Goal: Transaction & Acquisition: Purchase product/service

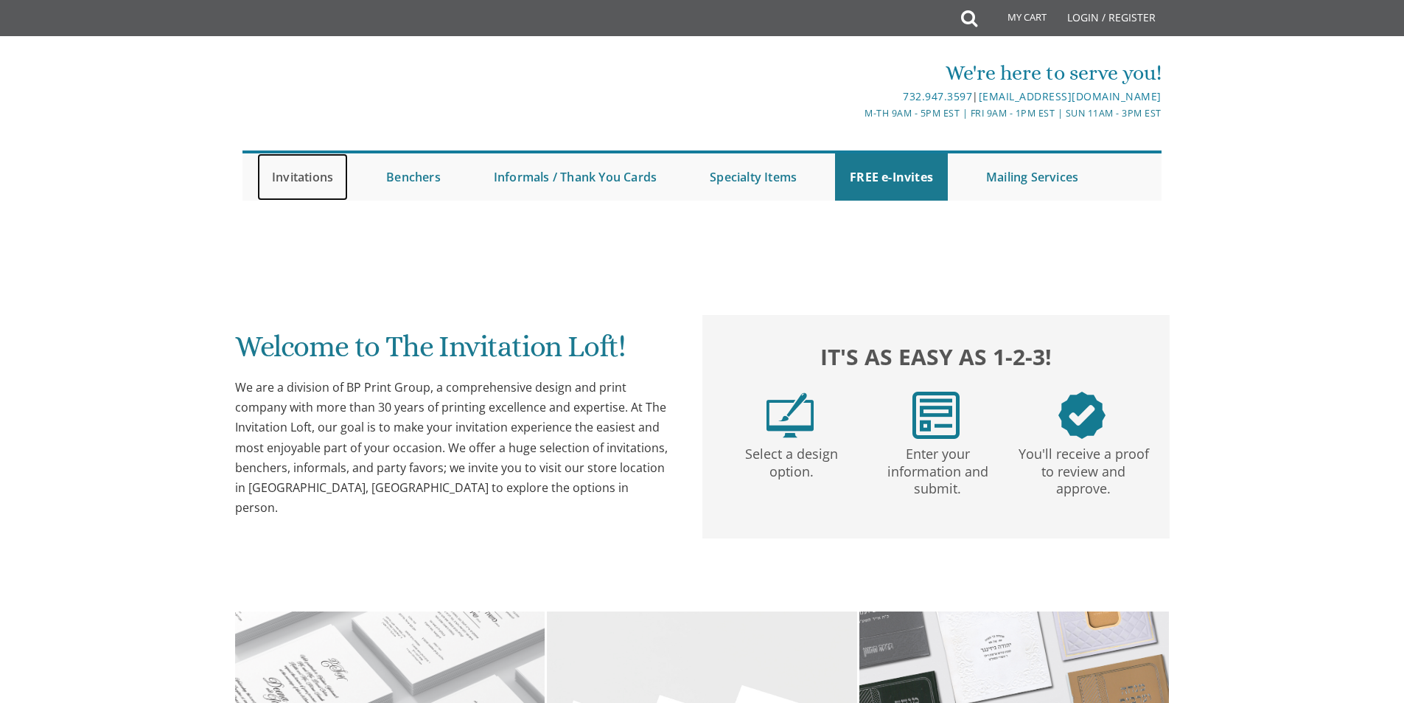
click at [299, 178] on link "Invitations" at bounding box center [302, 176] width 91 height 47
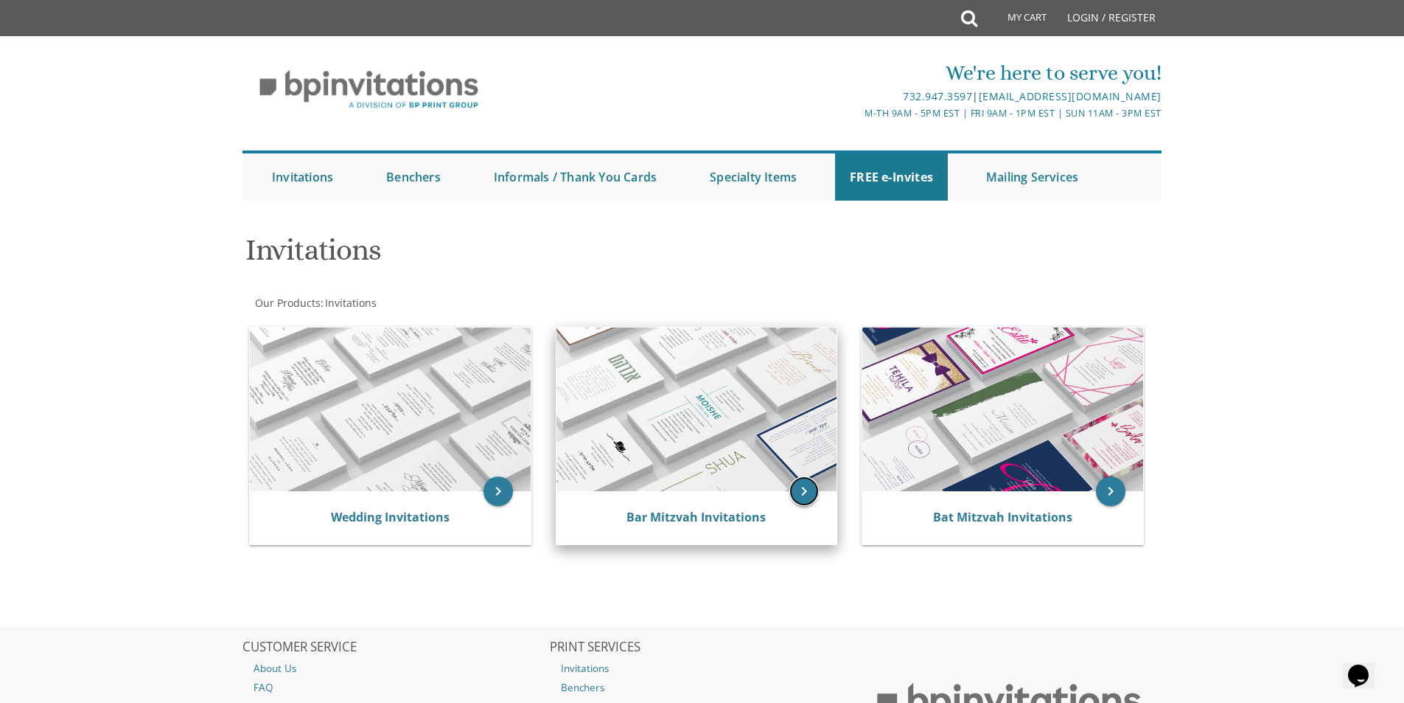
click at [808, 489] on icon "keyboard_arrow_right" at bounding box center [804, 490] width 29 height 29
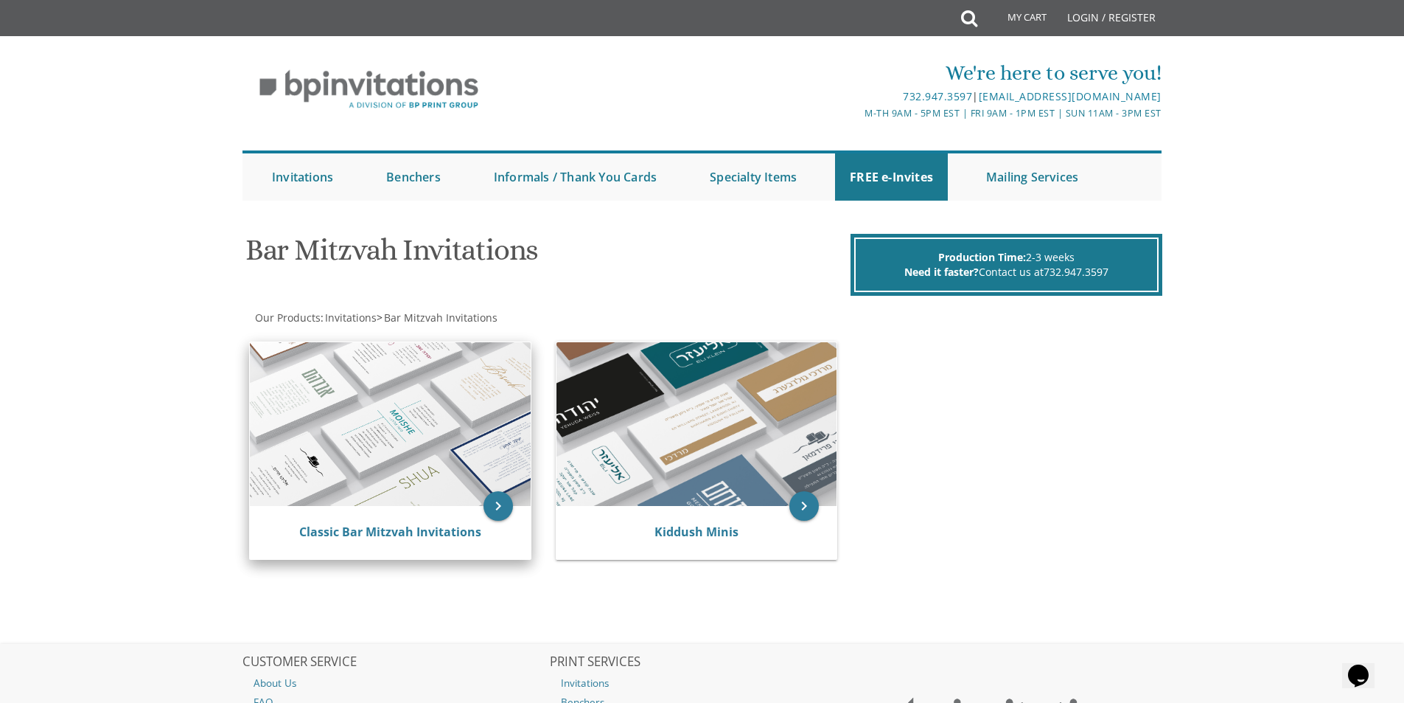
click at [419, 430] on img at bounding box center [390, 424] width 281 height 164
click at [498, 509] on icon "keyboard_arrow_right" at bounding box center [498, 505] width 29 height 29
click at [416, 533] on link "Classic Bar Mitzvah Invitations" at bounding box center [390, 531] width 182 height 16
click at [420, 534] on link "Classic Bar Mitzvah Invitations" at bounding box center [390, 531] width 182 height 16
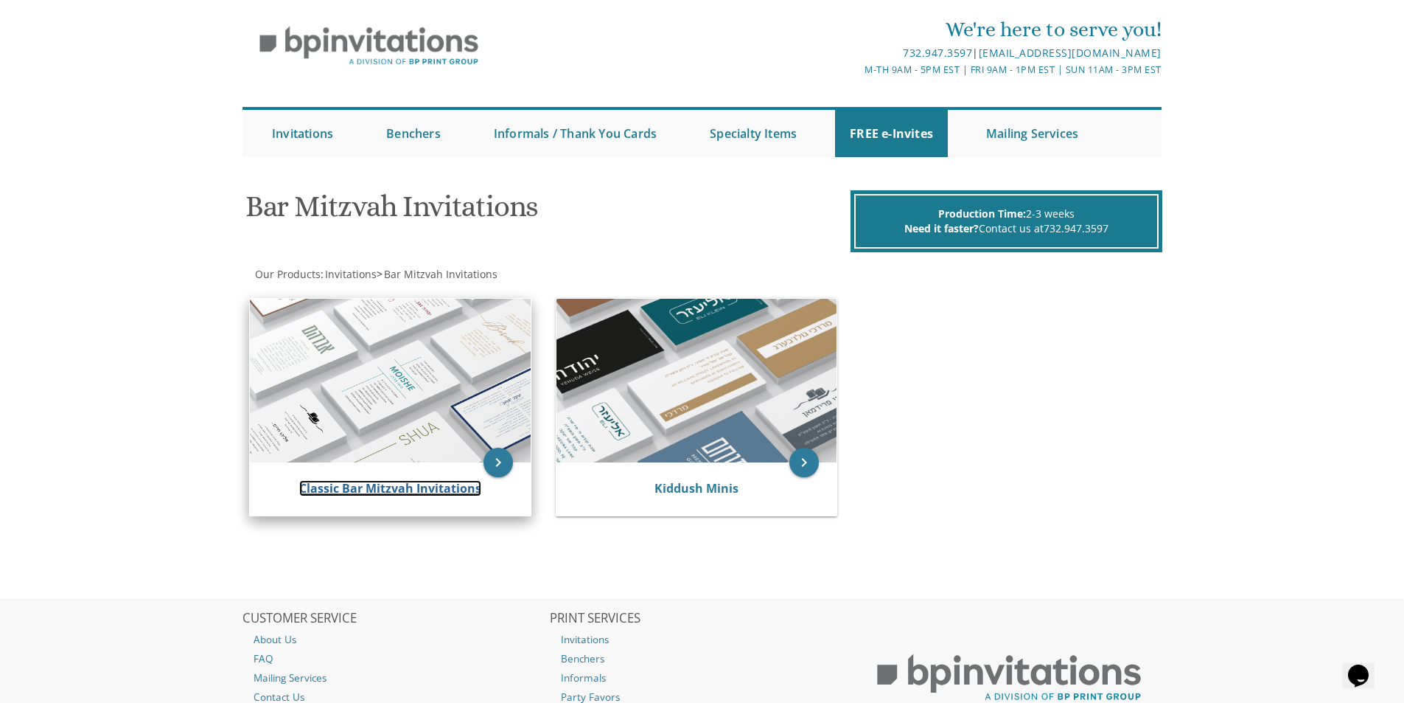
scroll to position [86, 0]
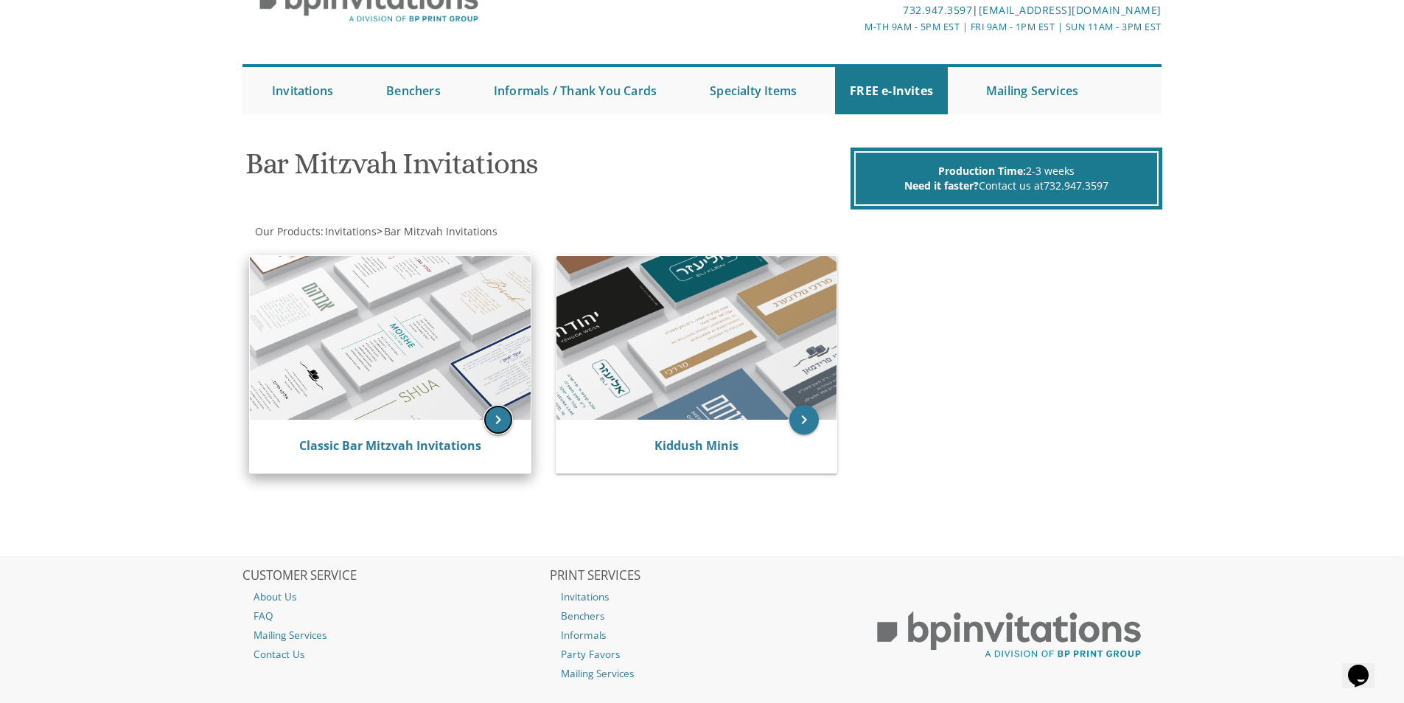
click at [493, 422] on icon "keyboard_arrow_right" at bounding box center [498, 419] width 29 height 29
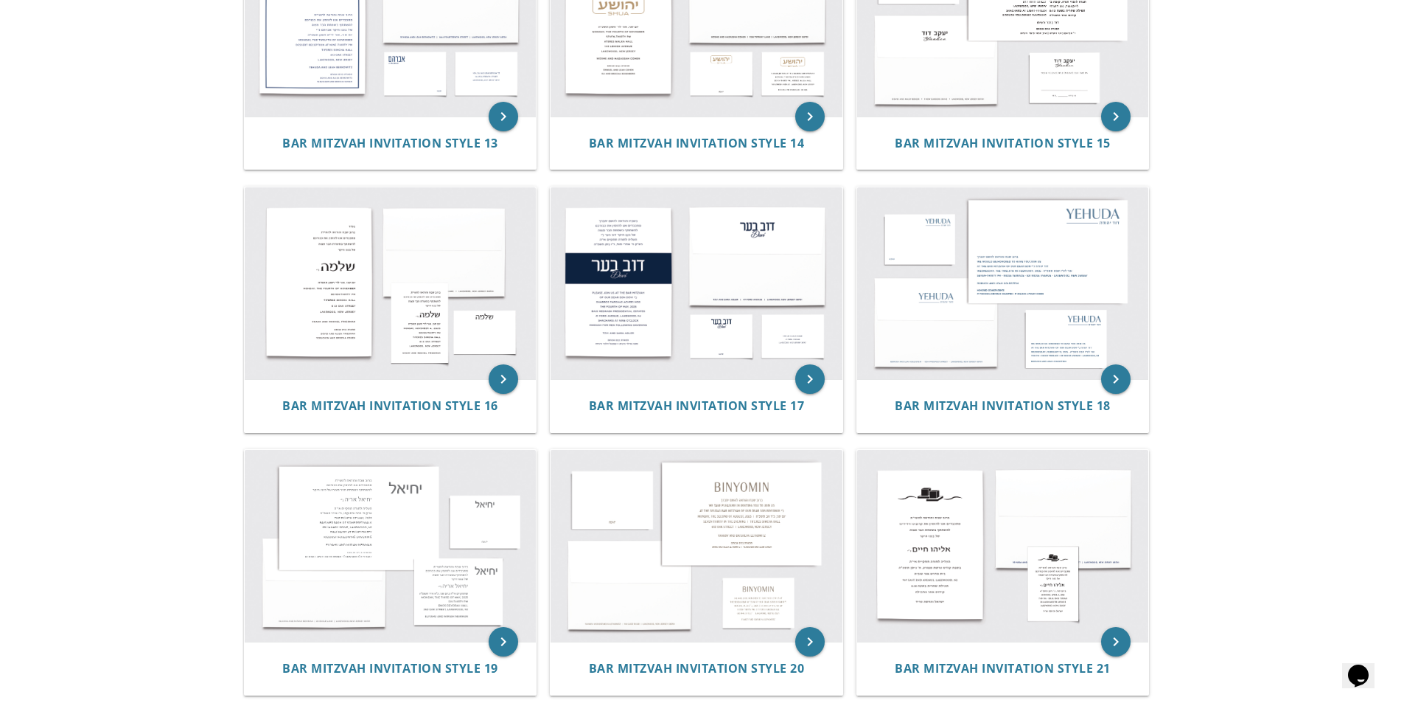
scroll to position [1679, 0]
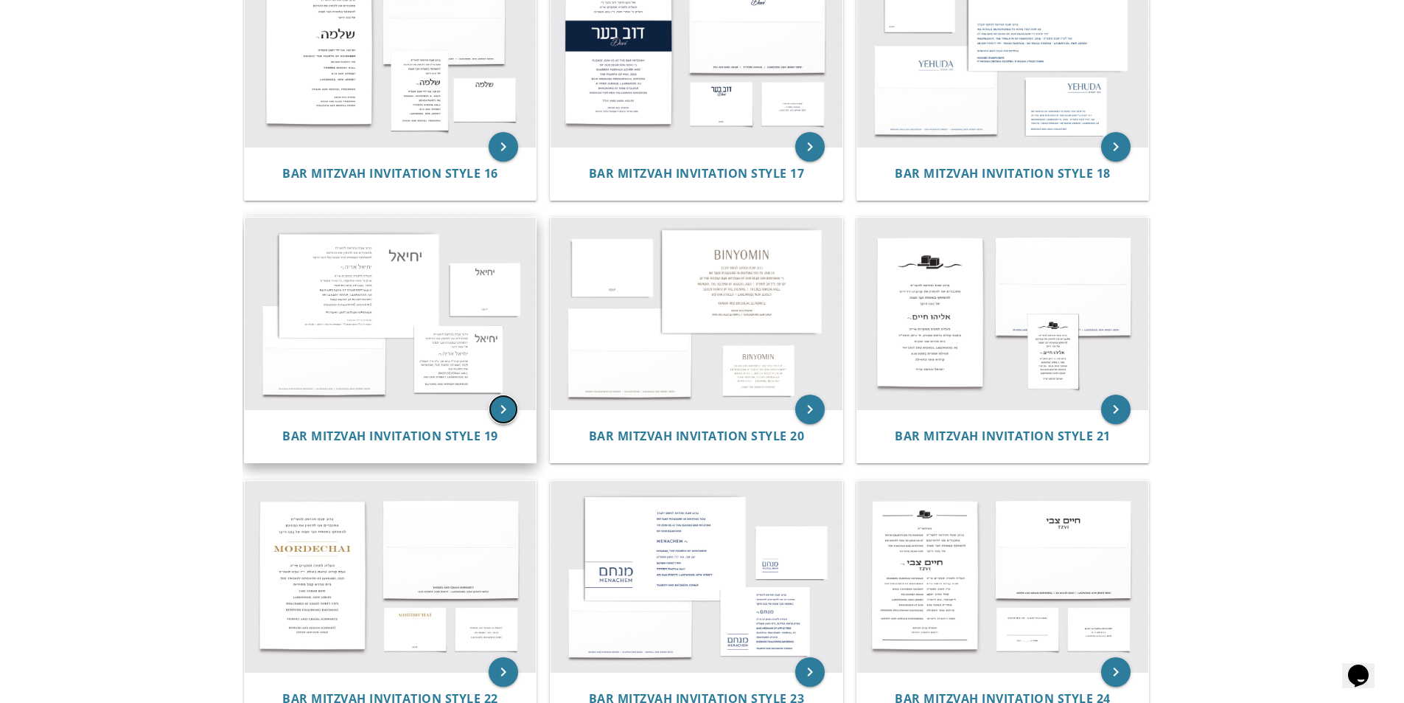
click at [497, 417] on icon "keyboard_arrow_right" at bounding box center [503, 408] width 29 height 29
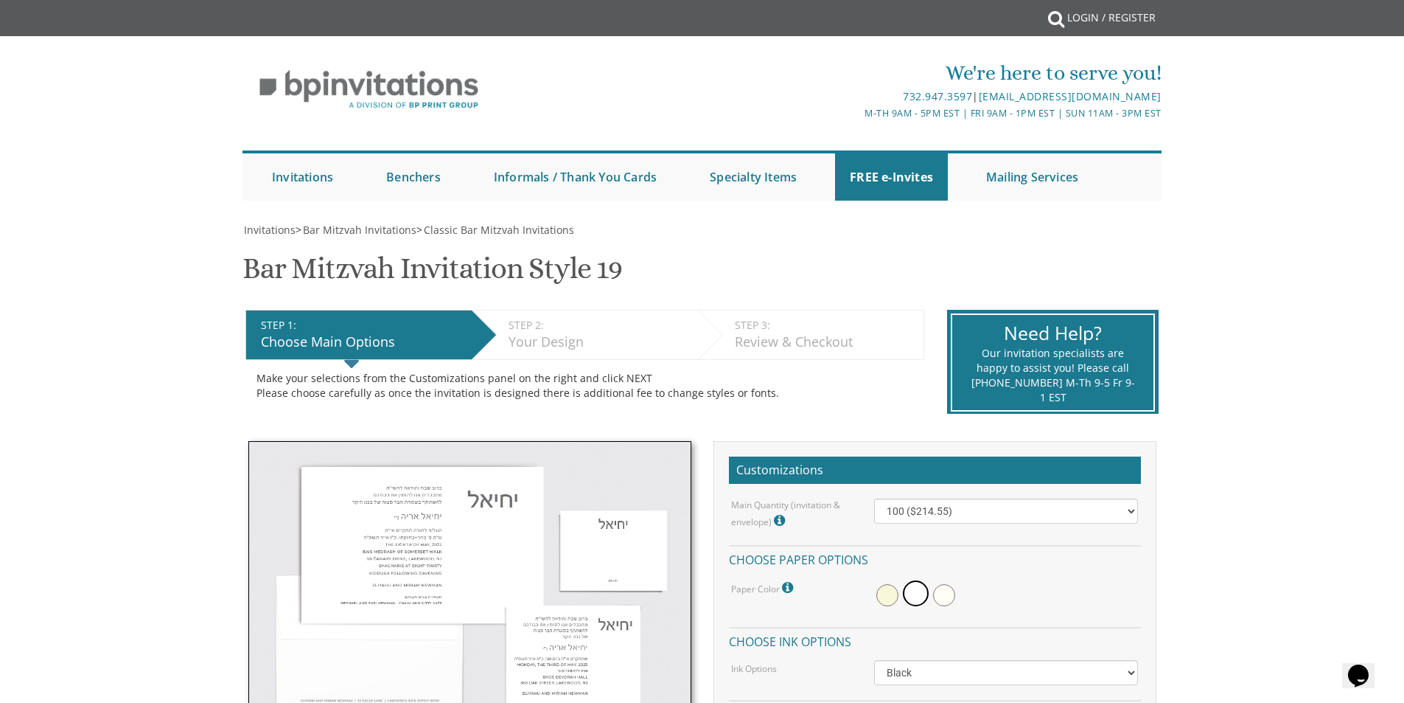
scroll to position [86, 0]
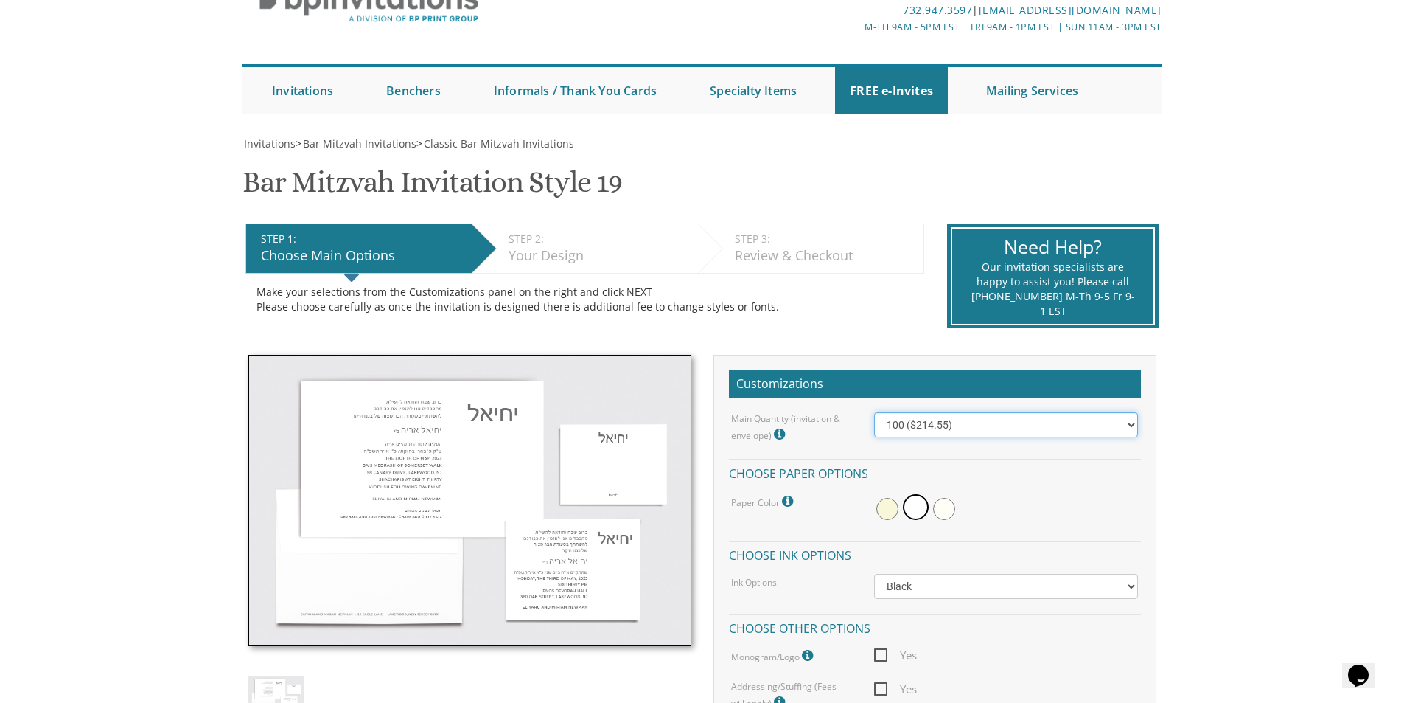
click at [1129, 431] on select "100 ($214.55) 200 ($254.60) 300 ($294.25) 400 ($333.55) 500 ($373.90) 600 ($413…" at bounding box center [1006, 424] width 264 height 25
select select "200"
click at [874, 412] on select "100 ($214.55) 200 ($254.60) 300 ($294.25) 400 ($333.55) 500 ($373.90) 600 ($413…" at bounding box center [1006, 424] width 264 height 25
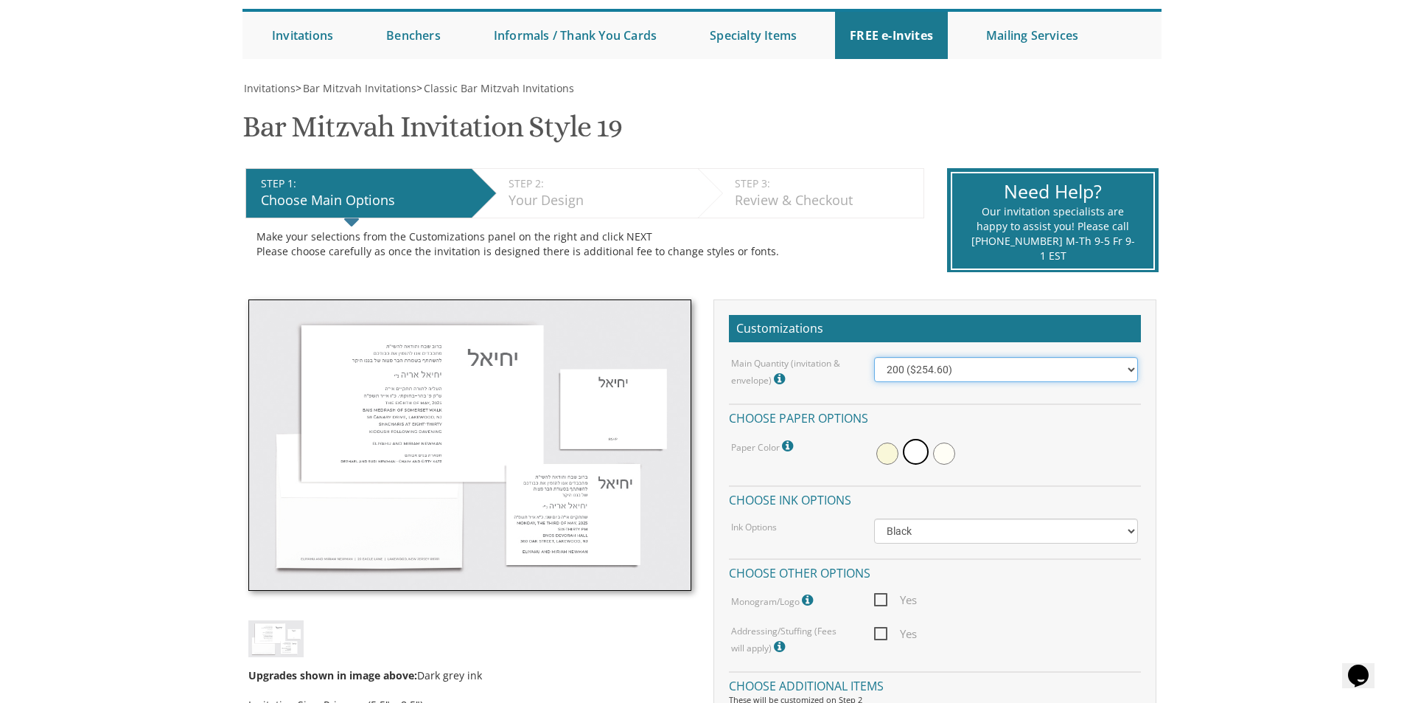
scroll to position [172, 0]
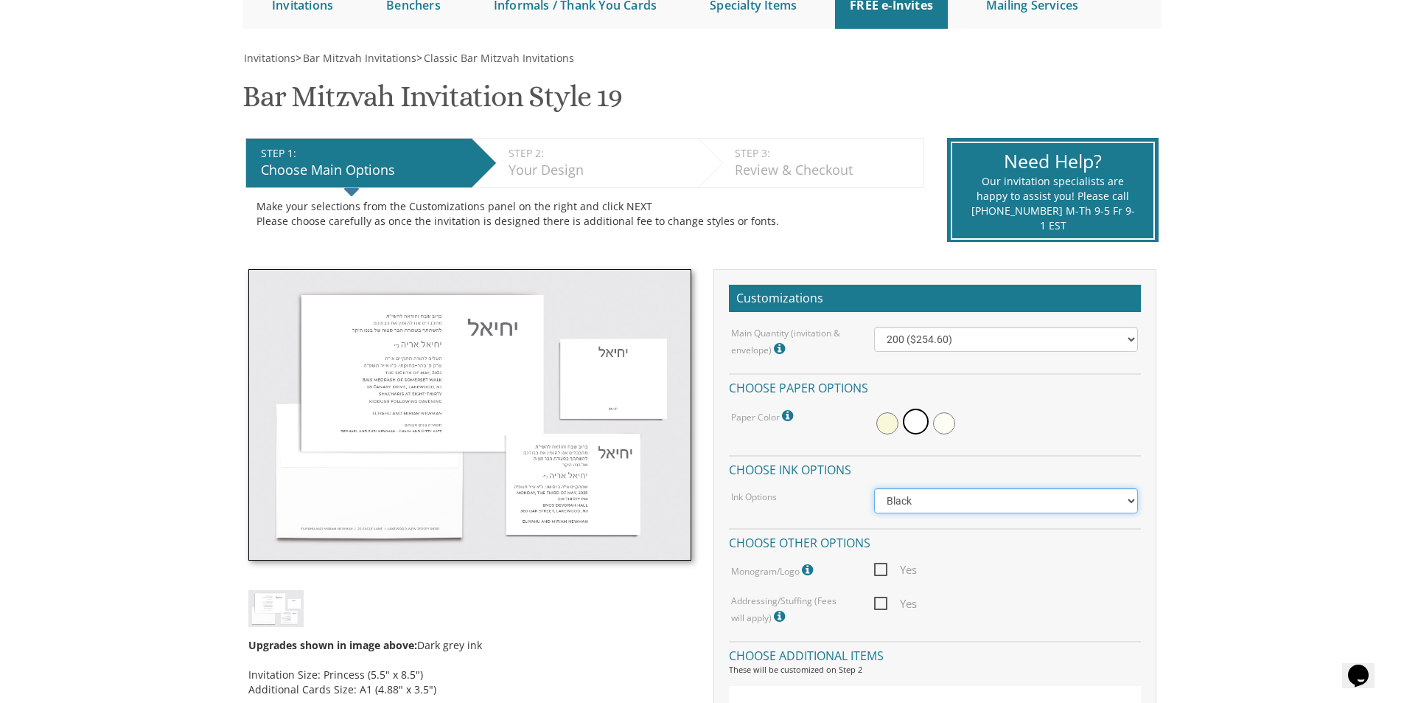
click at [1067, 503] on select "Black Colored Ink ($65.00) Black + One Color ($100.00) Two Colors ($165.00)" at bounding box center [1006, 500] width 264 height 25
click at [1045, 428] on div at bounding box center [1006, 423] width 264 height 34
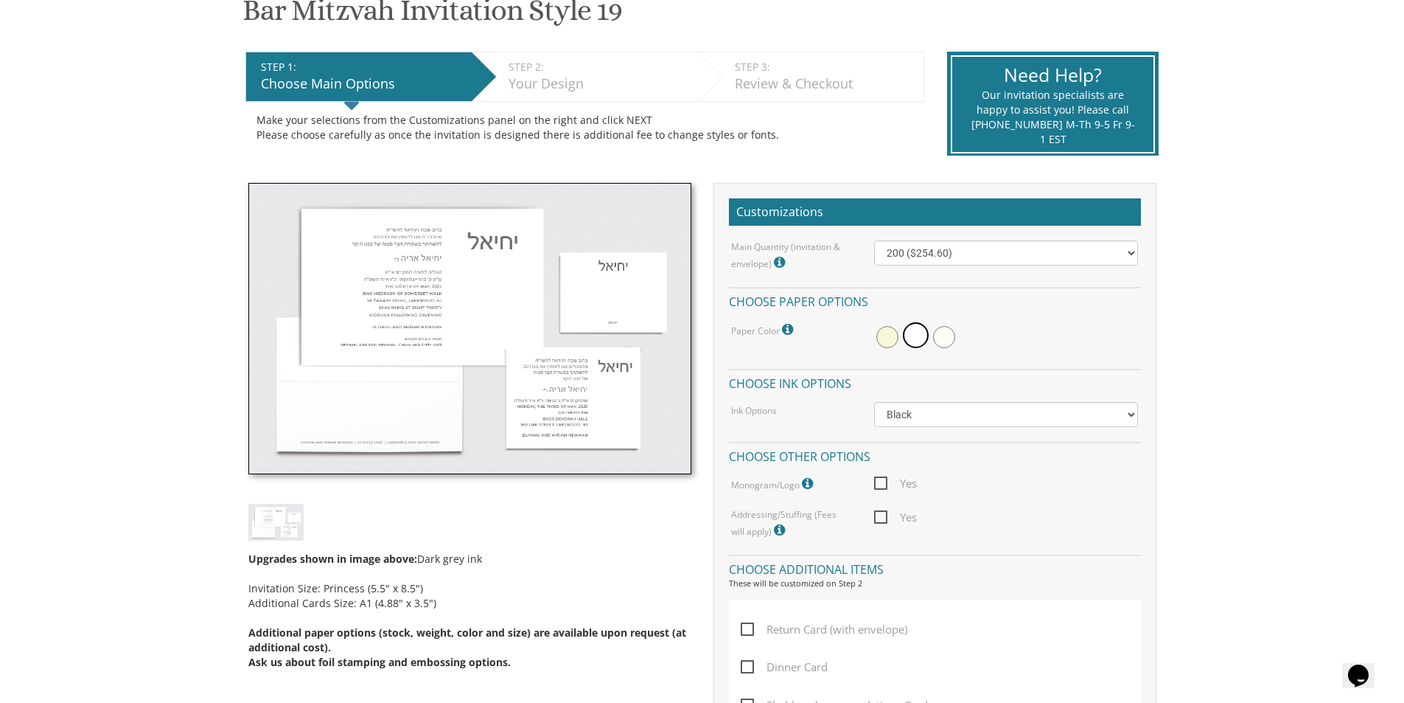
click at [879, 484] on span "Yes" at bounding box center [895, 483] width 43 height 18
click at [879, 484] on input "Yes" at bounding box center [879, 482] width 10 height 10
checkbox input "true"
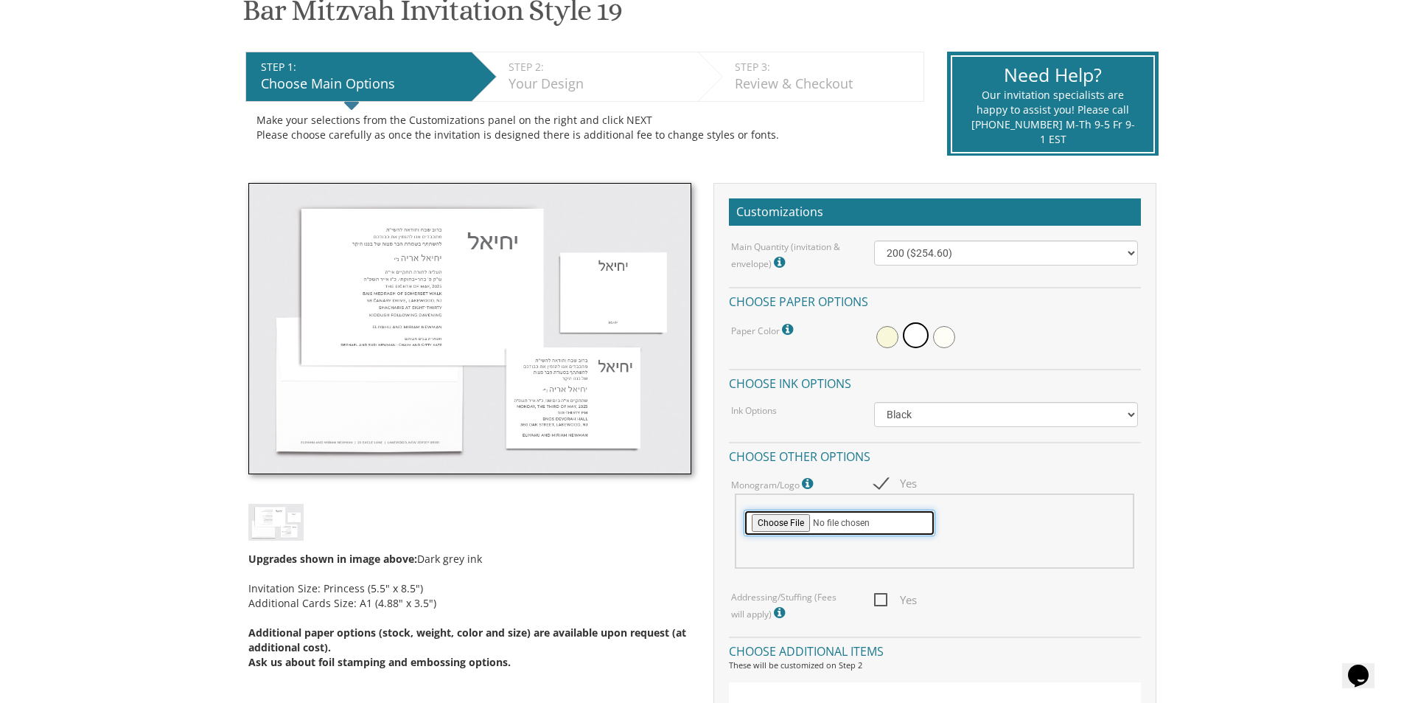
click at [792, 521] on input "file" at bounding box center [840, 522] width 192 height 27
type input "C:\fakepath\LOGO-.jpg"
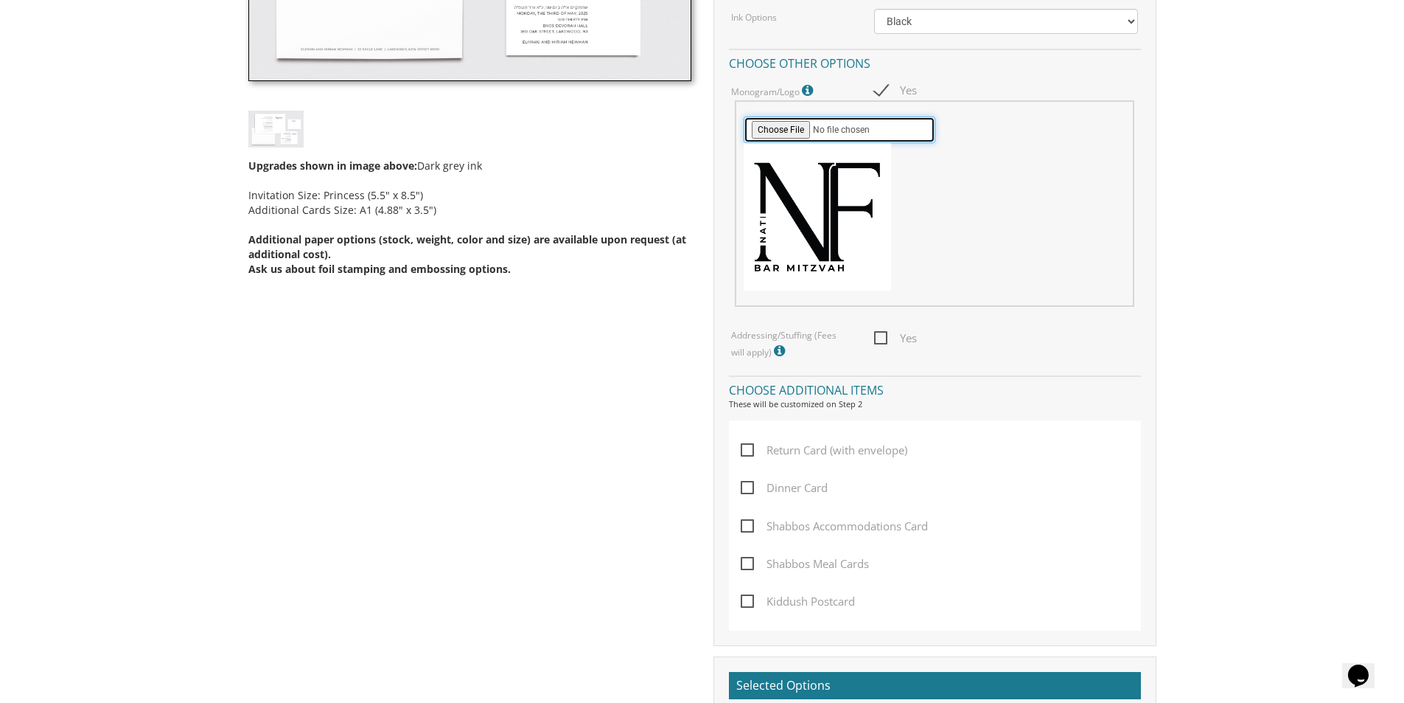
scroll to position [565, 0]
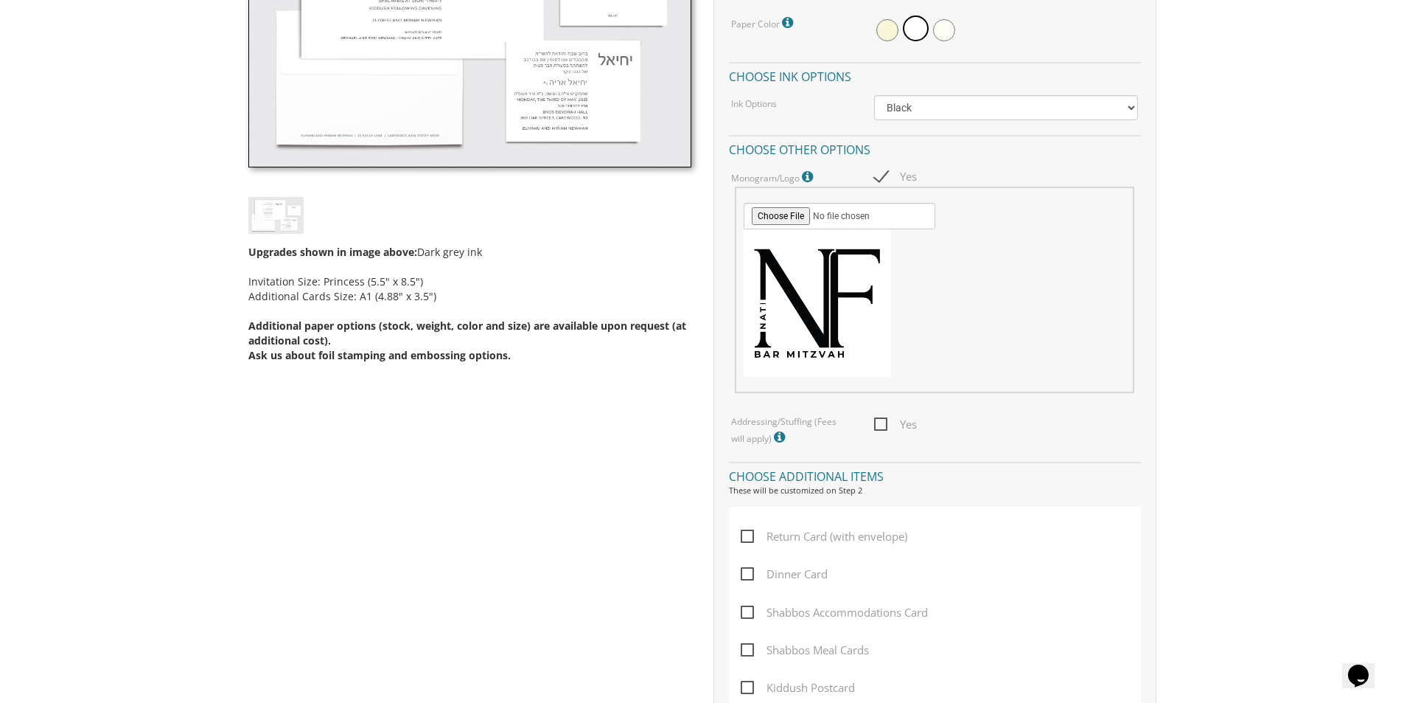
click at [880, 422] on span "Yes" at bounding box center [895, 424] width 43 height 18
click at [880, 422] on input "Yes" at bounding box center [879, 423] width 10 height 10
click at [887, 429] on span "Yes" at bounding box center [895, 424] width 43 height 18
click at [884, 428] on input "Yes" at bounding box center [879, 423] width 10 height 10
click at [884, 426] on span "Yes" at bounding box center [895, 424] width 43 height 18
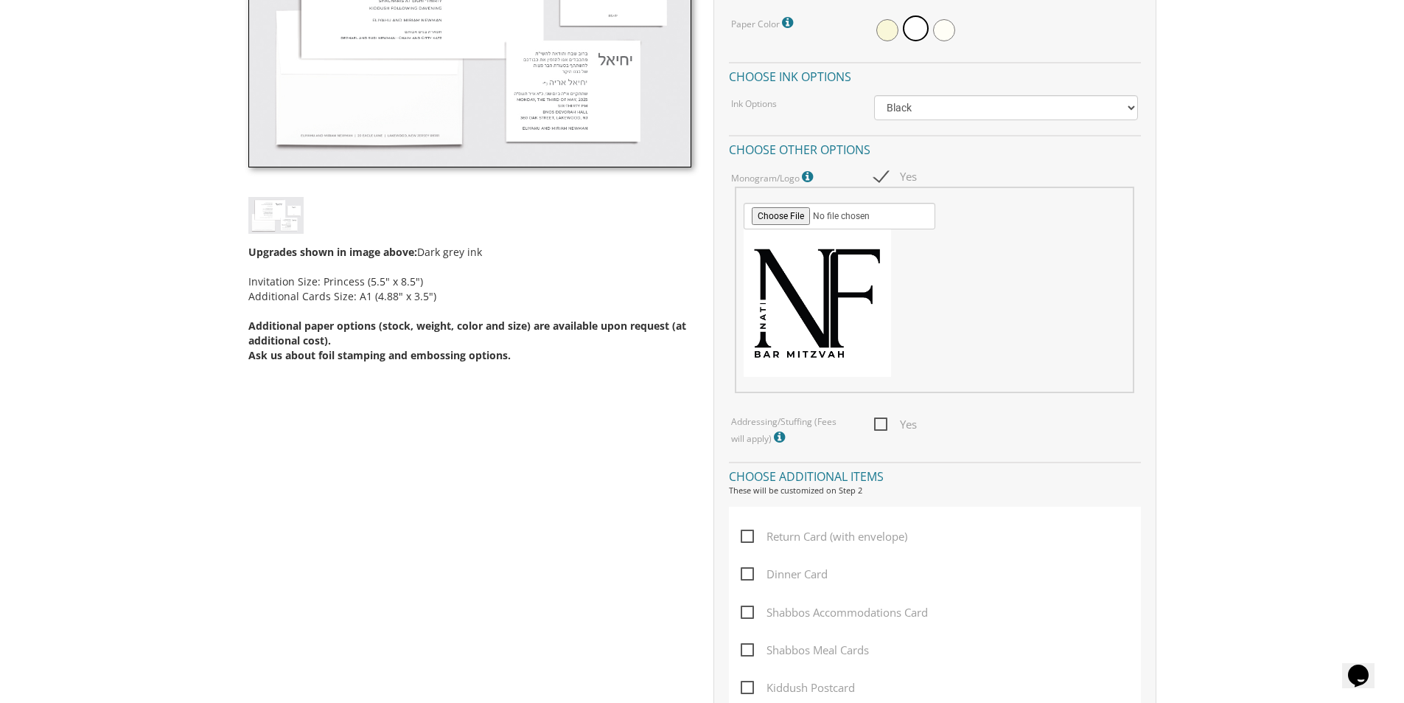
click at [884, 426] on input "Yes" at bounding box center [879, 423] width 10 height 10
checkbox input "true"
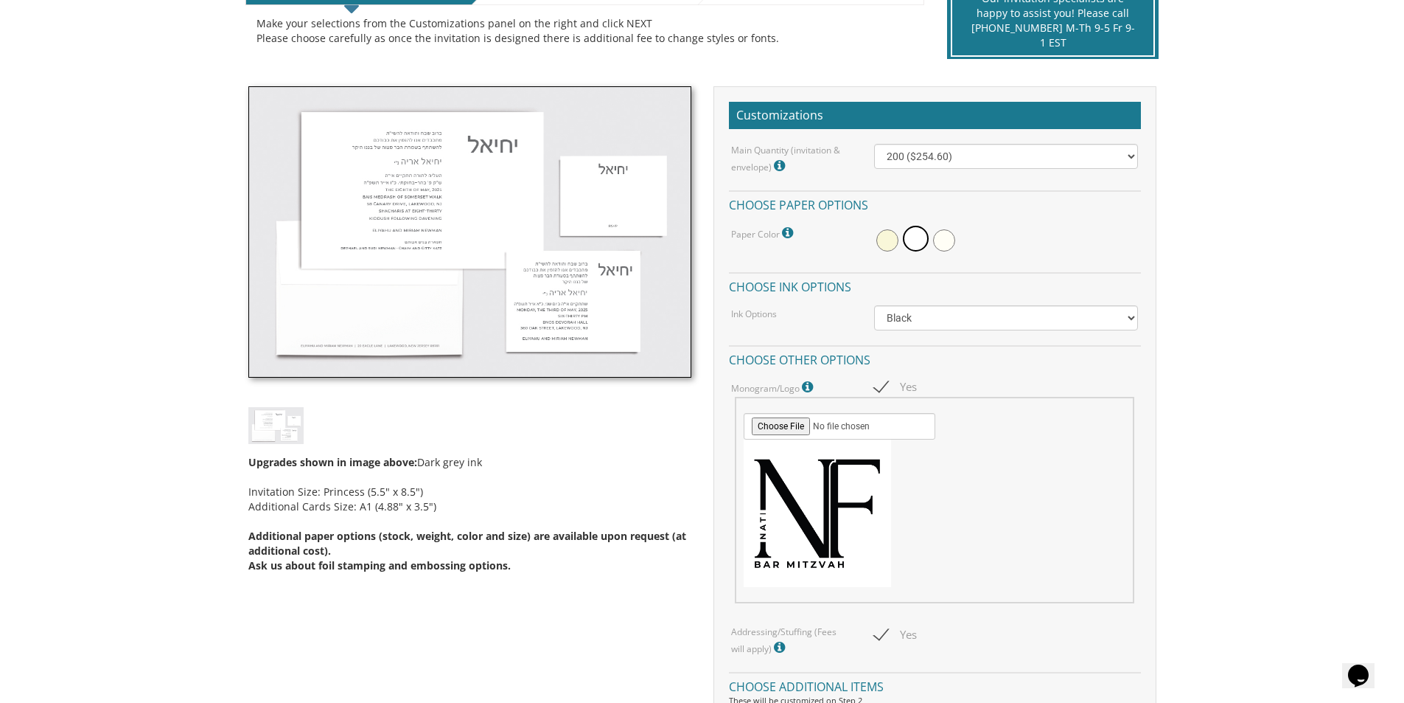
scroll to position [299, 0]
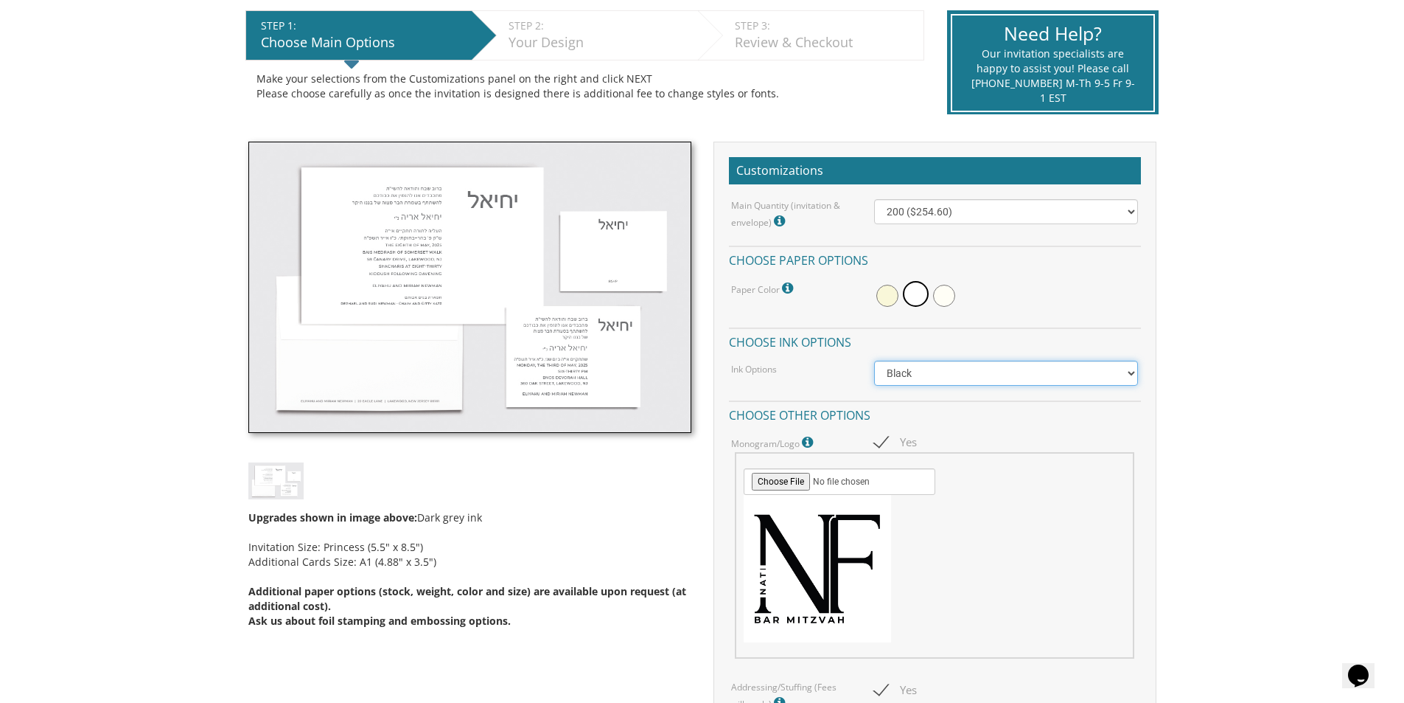
click at [917, 368] on select "Black Colored Ink ($65.00) Black + One Color ($100.00) Two Colors ($165.00)" at bounding box center [1006, 372] width 264 height 25
select select "Standard"
click at [874, 360] on select "Black Colored Ink ($65.00) Black + One Color ($100.00) Two Colors ($165.00)" at bounding box center [1006, 372] width 264 height 25
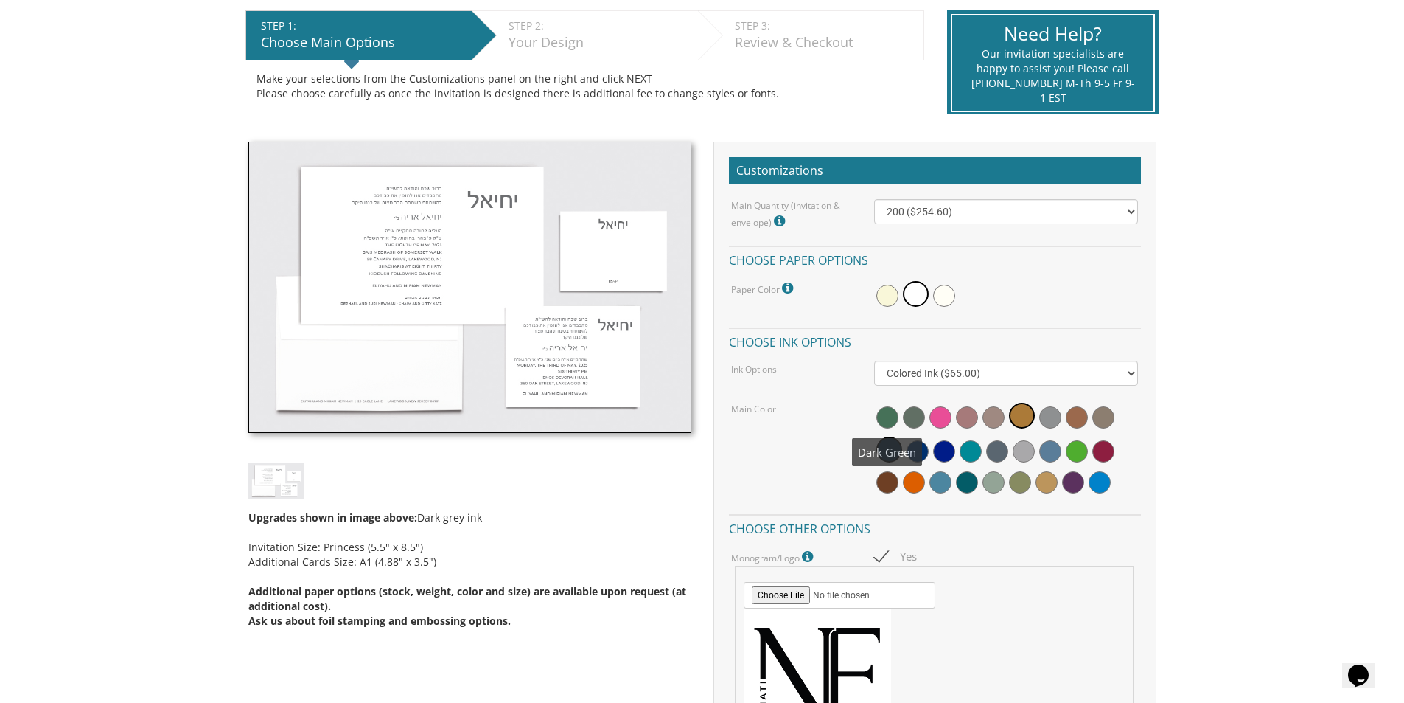
click at [879, 417] on span at bounding box center [888, 417] width 22 height 22
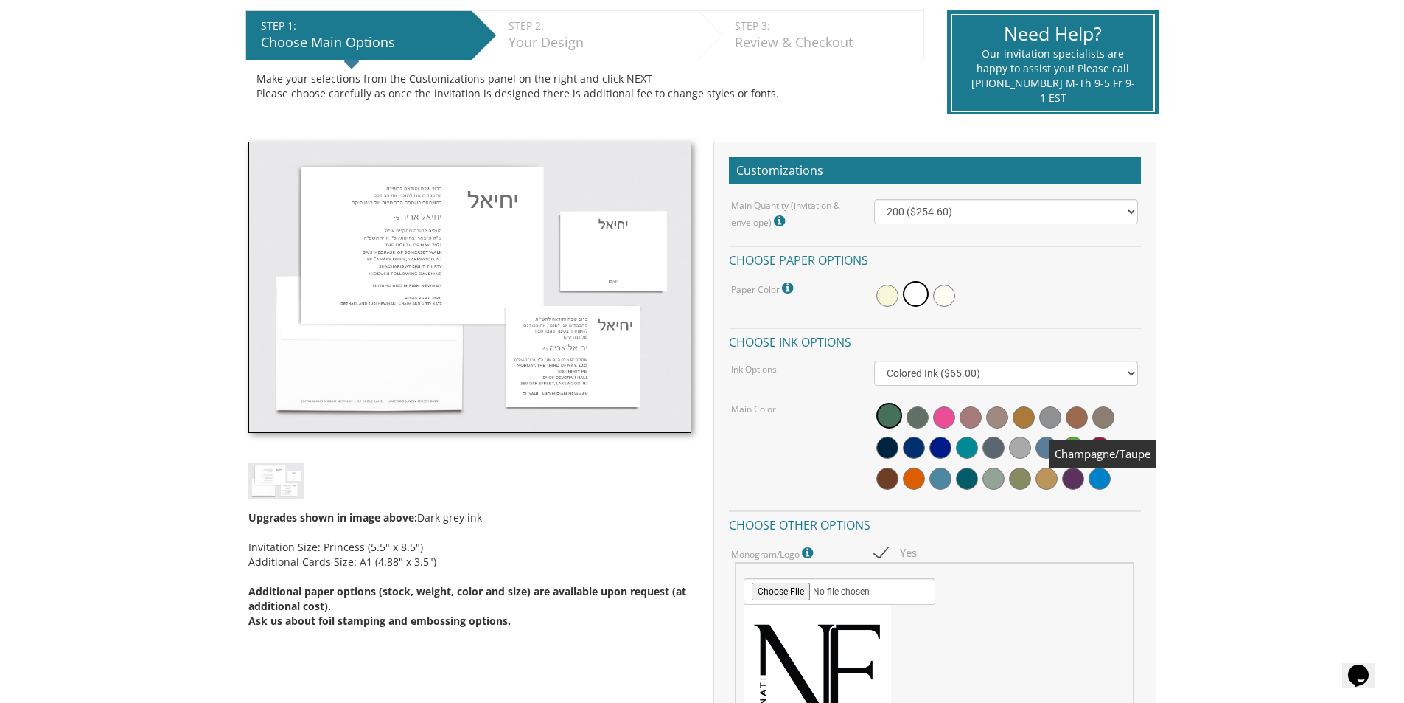
click at [1103, 417] on span at bounding box center [1104, 417] width 22 height 22
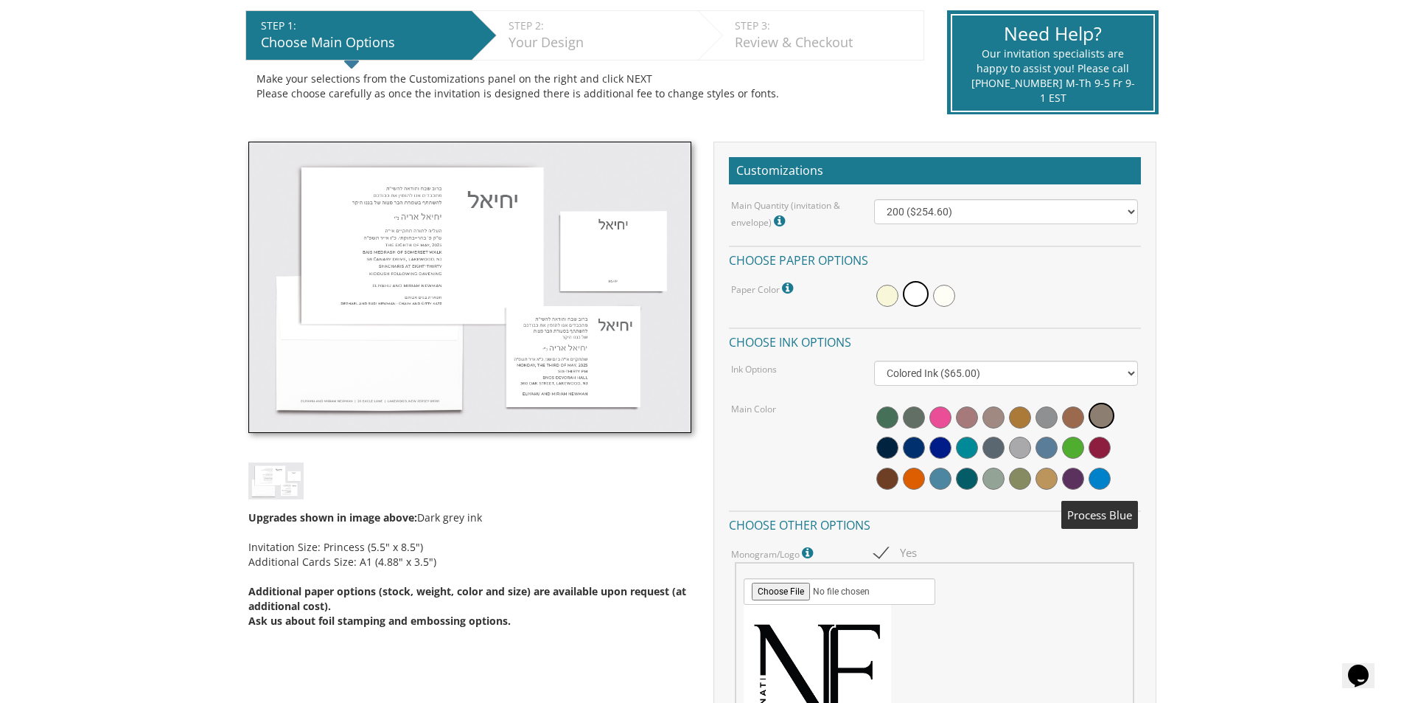
click at [1104, 476] on span at bounding box center [1100, 478] width 22 height 22
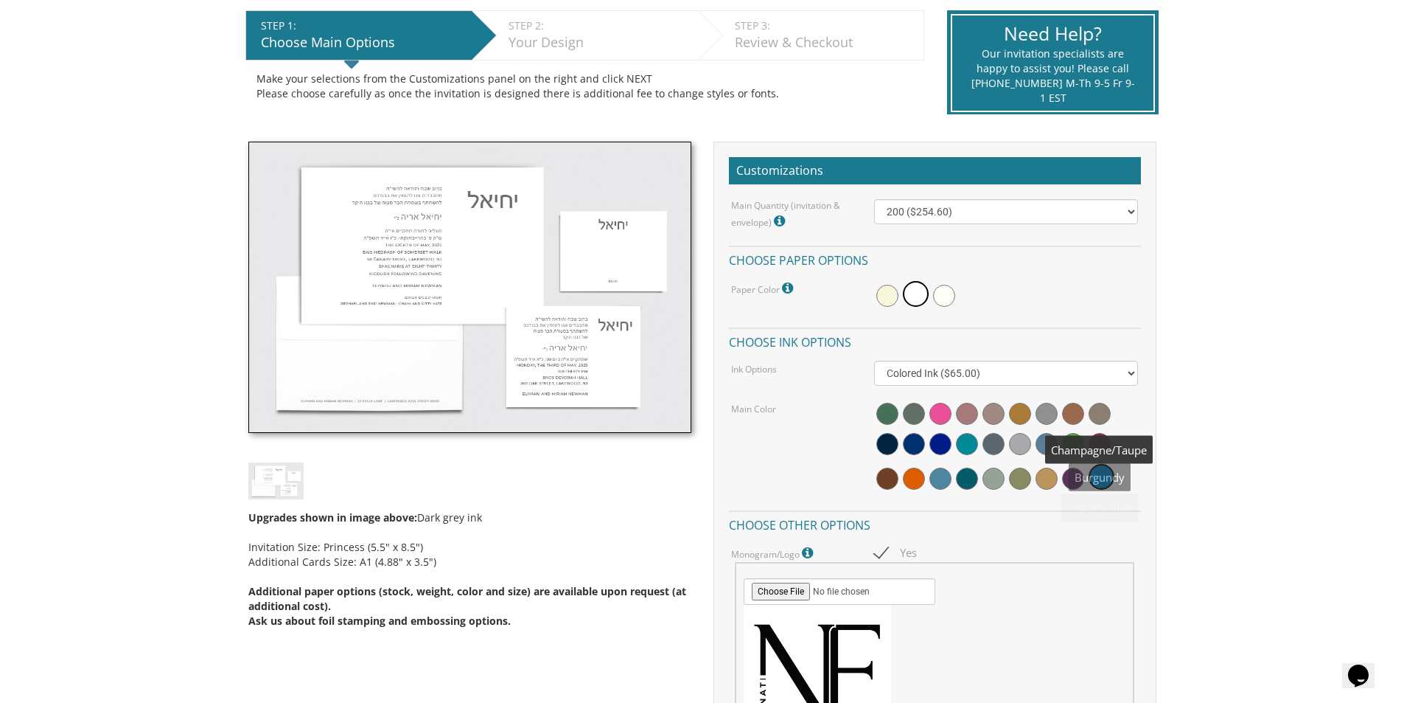
click at [1098, 419] on span at bounding box center [1100, 414] width 22 height 22
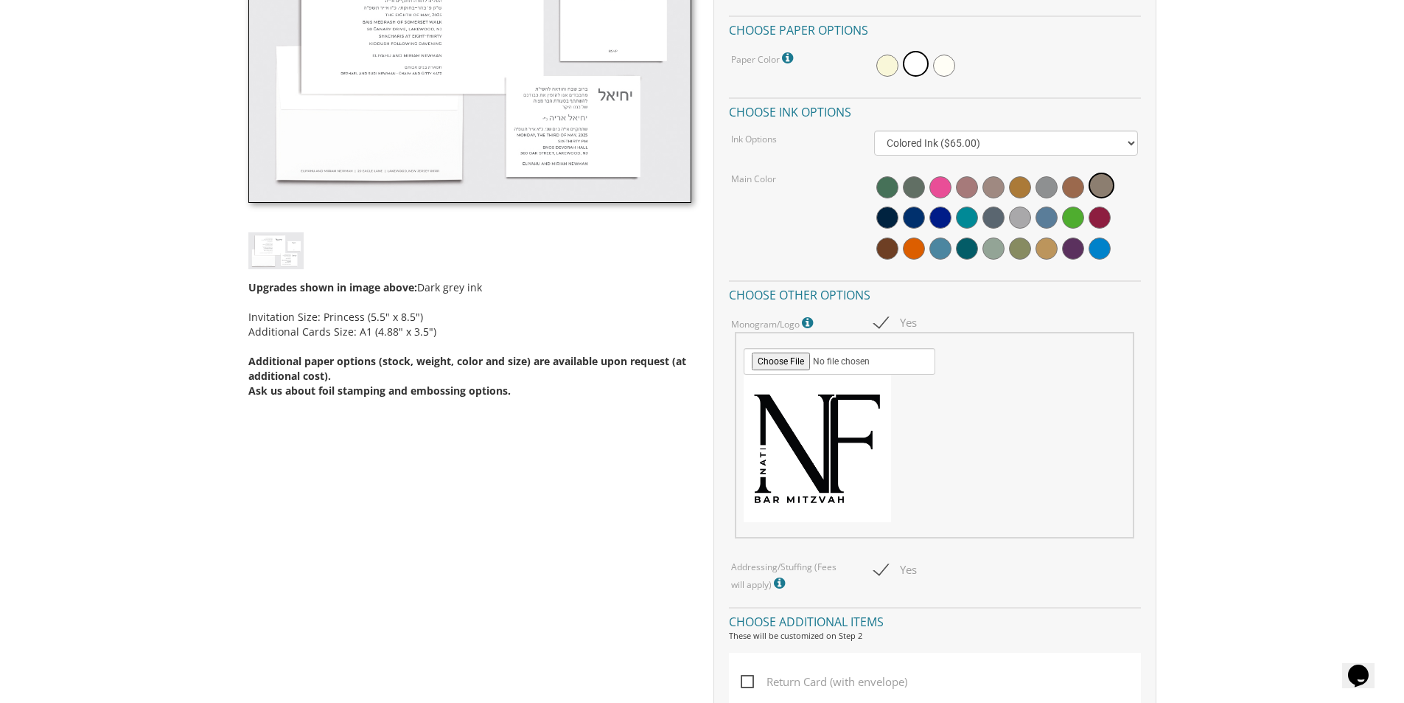
scroll to position [408, 0]
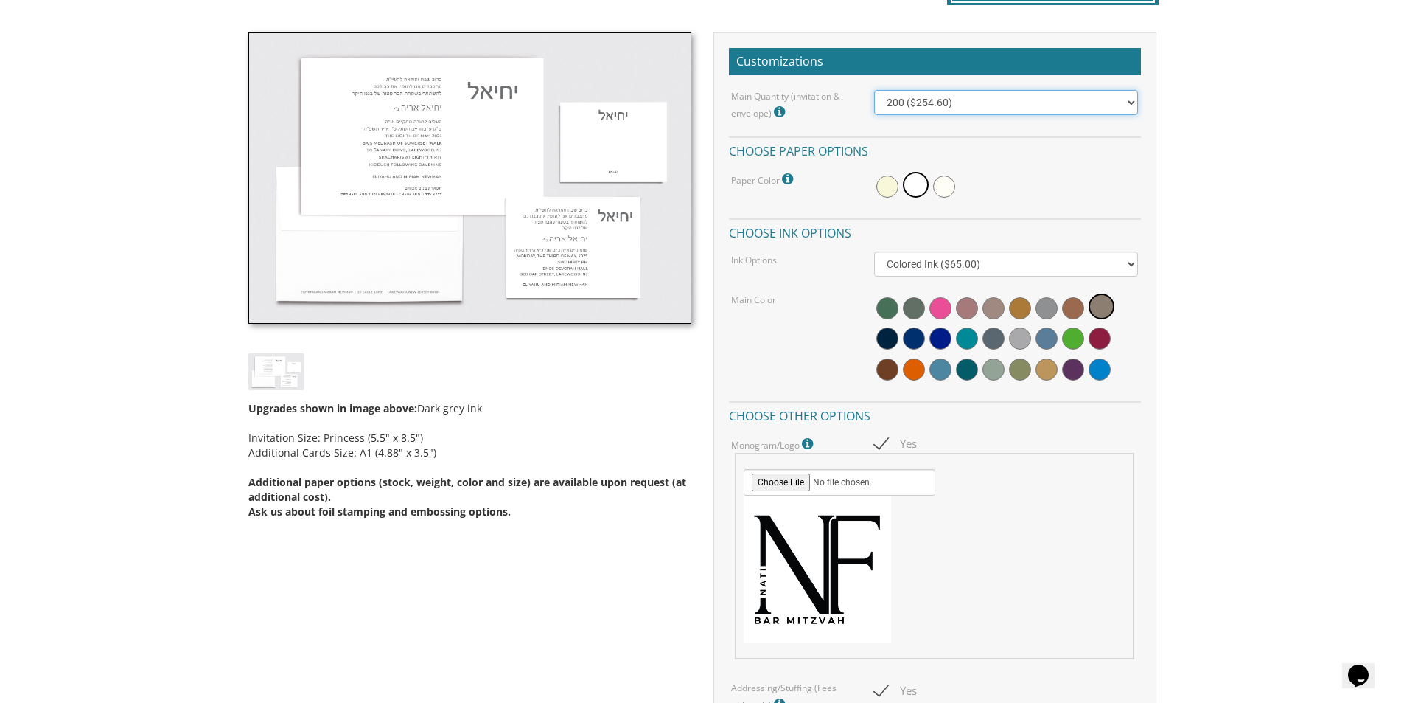
click at [950, 110] on select "100 ($214.55) 200 ($254.60) 300 ($294.25) 400 ($333.55) 500 ($373.90) 600 ($413…" at bounding box center [1006, 102] width 264 height 25
select select "400"
click at [874, 90] on select "100 ($214.55) 200 ($254.60) 300 ($294.25) 400 ($333.55) 500 ($373.90) 600 ($413…" at bounding box center [1006, 102] width 264 height 25
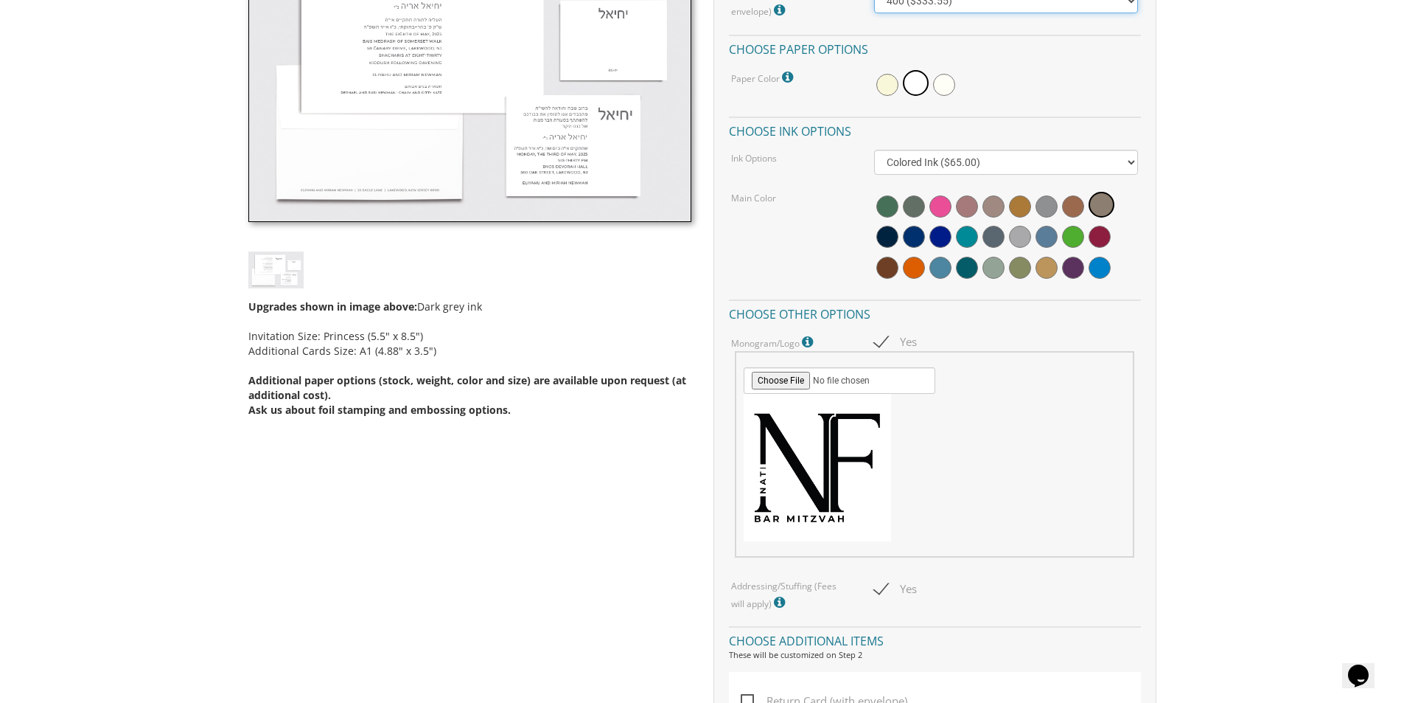
scroll to position [407, 0]
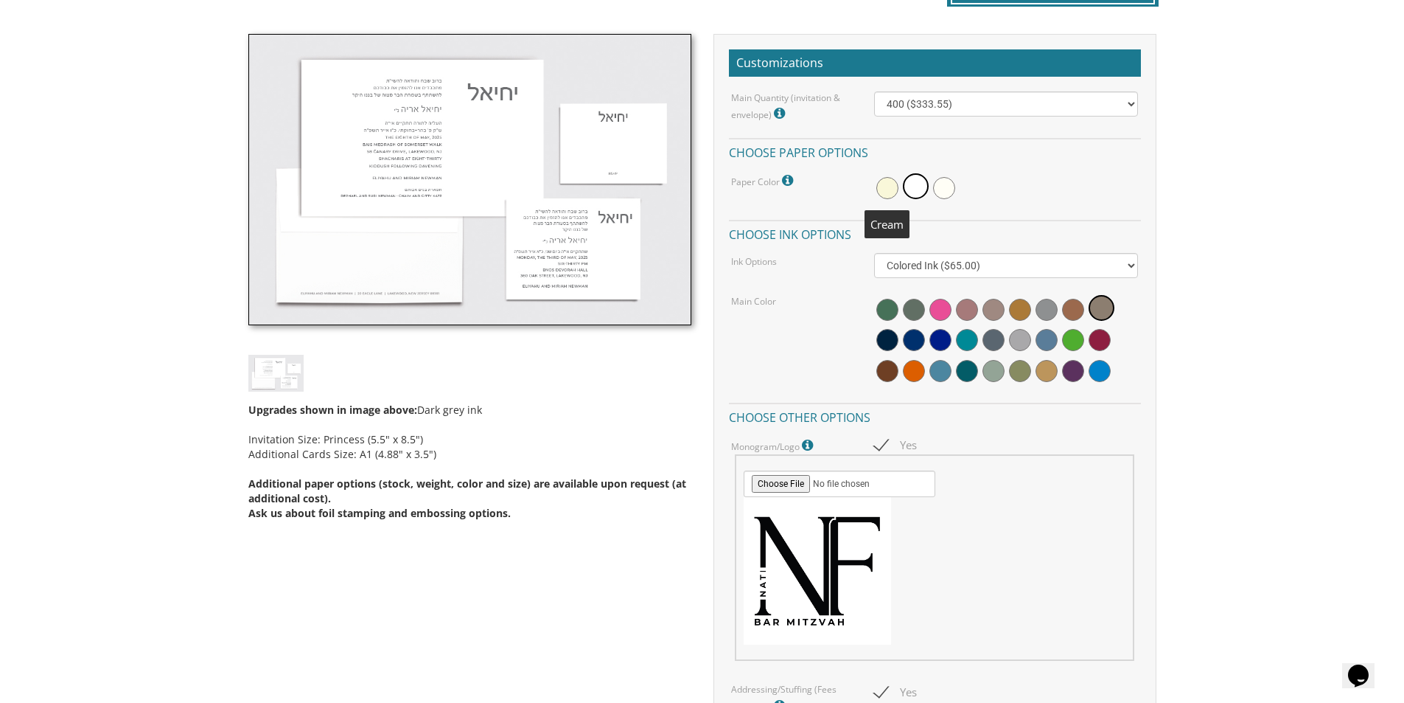
click at [888, 178] on span at bounding box center [888, 188] width 22 height 22
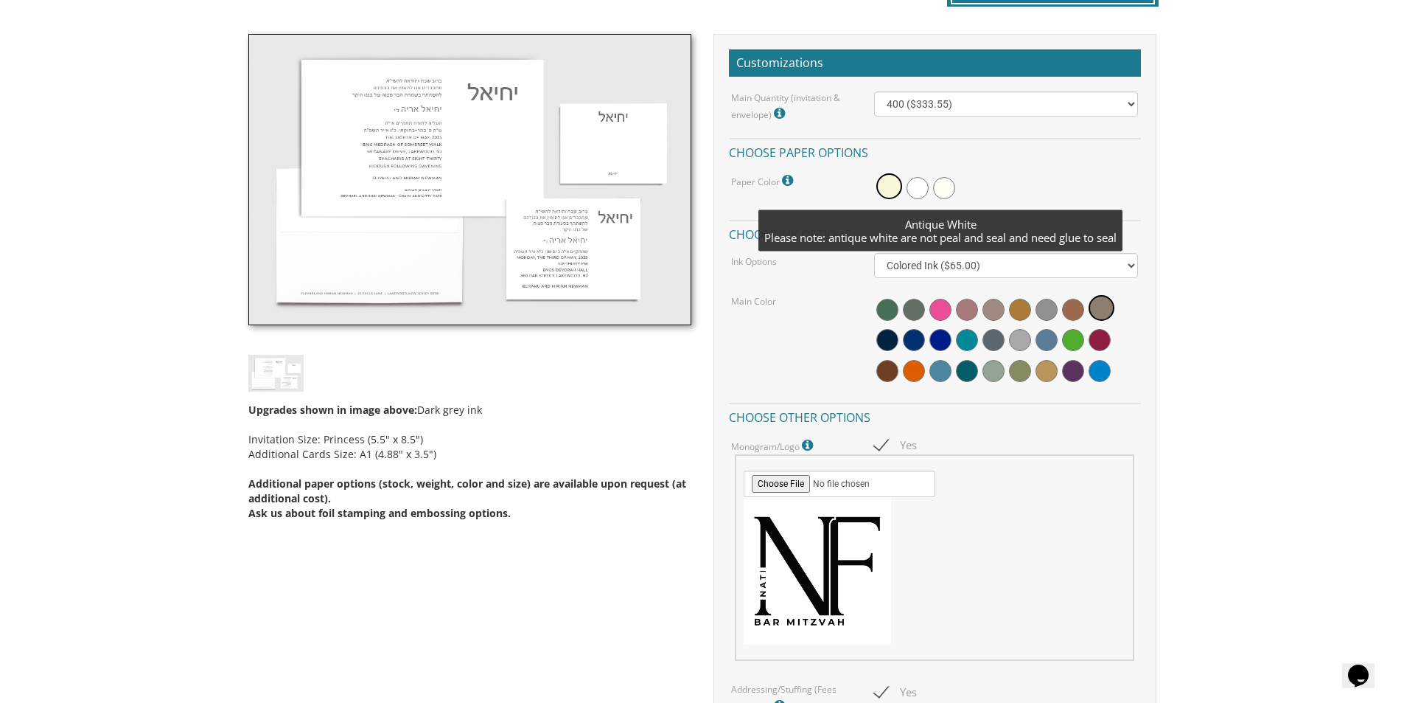
click at [924, 192] on span at bounding box center [918, 188] width 22 height 22
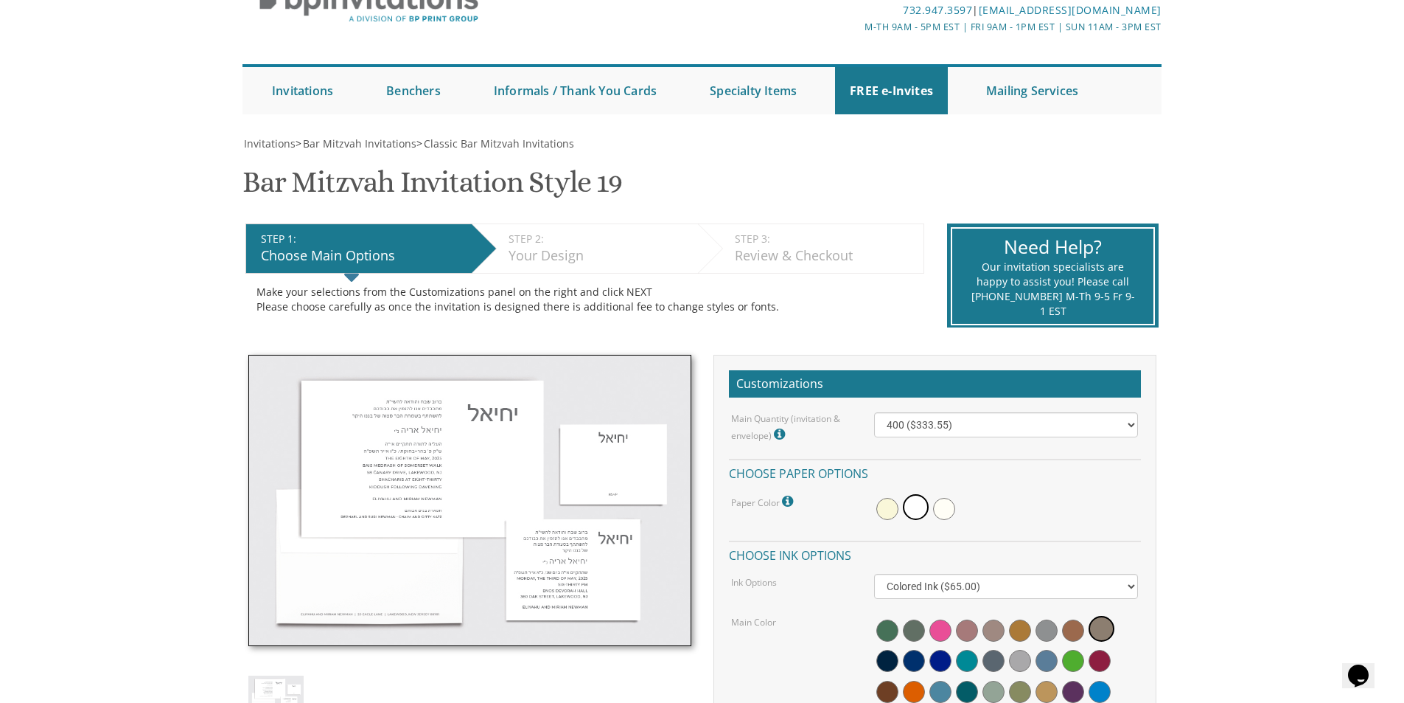
scroll to position [308, 0]
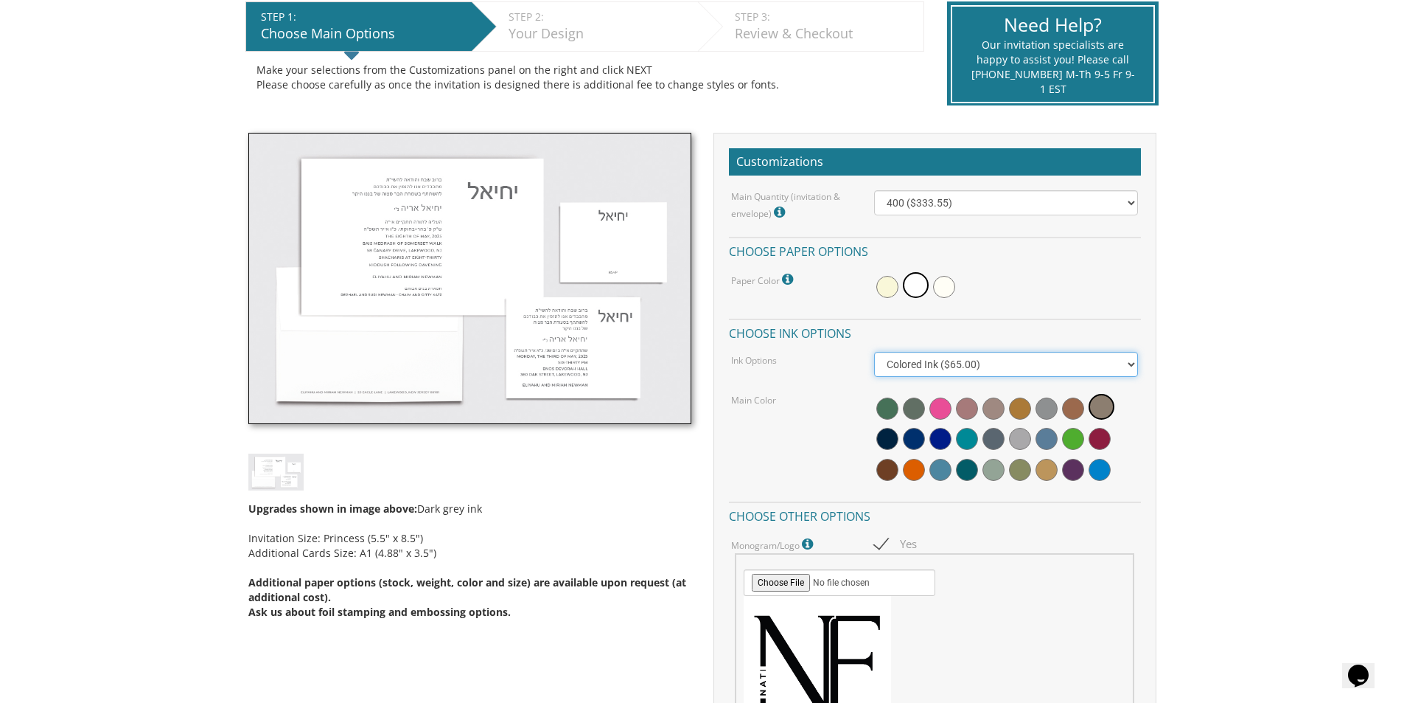
click at [994, 355] on select "Black Colored Ink ($65.00) Black + One Color ($100.00) Two Colors ($165.00)" at bounding box center [1006, 364] width 264 height 25
select select "Black"
click at [874, 352] on select "Black Colored Ink ($65.00) Black + One Color ($100.00) Two Colors ($165.00)" at bounding box center [1006, 364] width 264 height 25
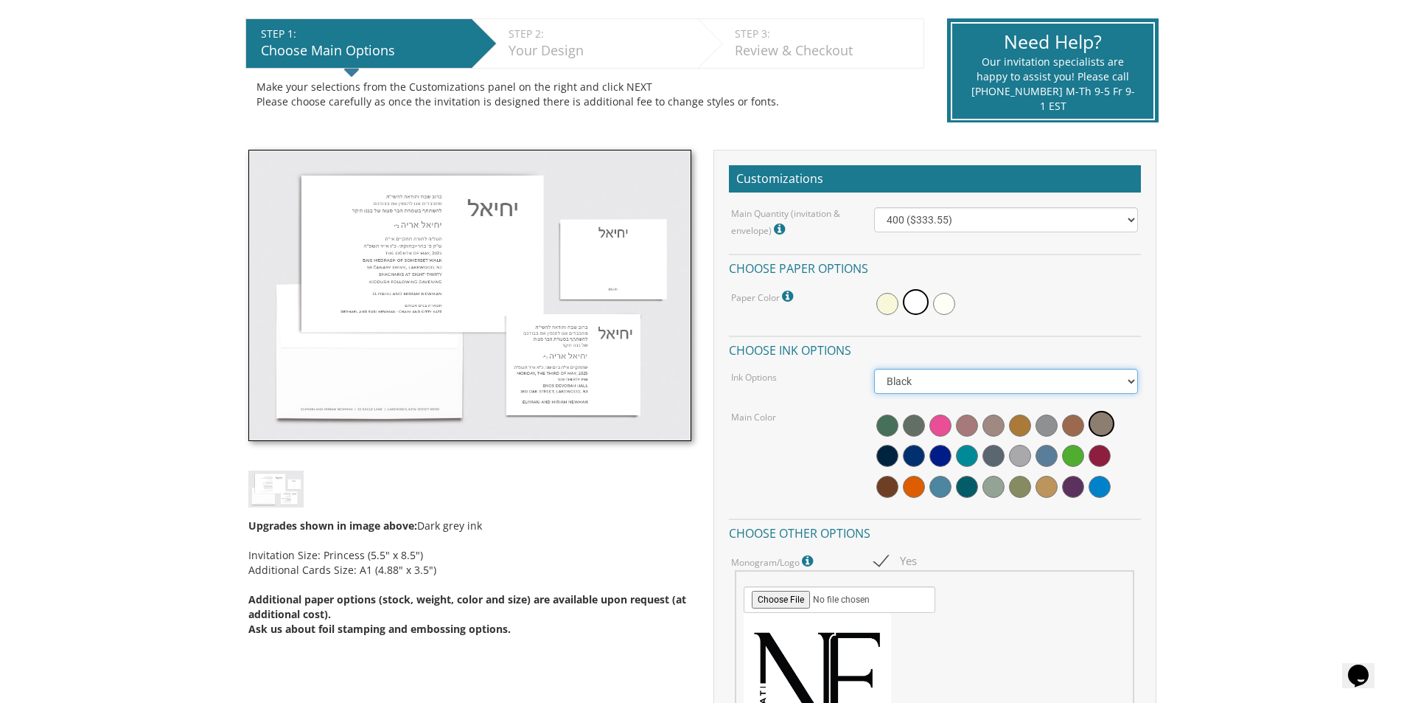
scroll to position [0, 0]
